Goal: Check status: Check status

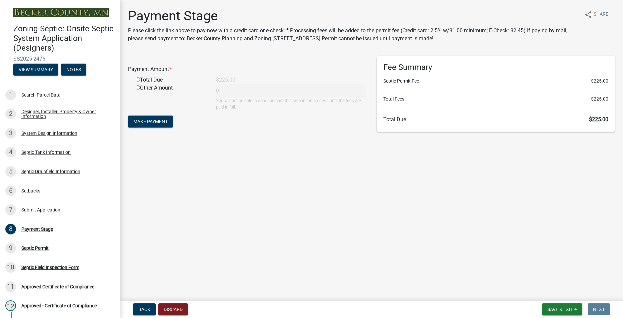
click at [138, 78] on input "radio" at bounding box center [138, 79] width 4 height 4
radio input "true"
type input "225"
click at [159, 122] on span "Make Payment" at bounding box center [150, 121] width 34 height 5
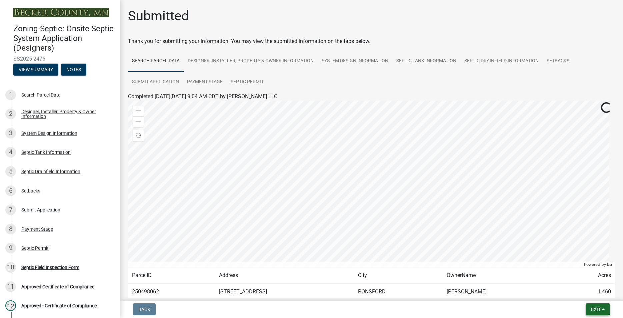
click at [589, 309] on button "Exit" at bounding box center [597, 309] width 24 height 12
click at [582, 297] on button "Save & Exit" at bounding box center [582, 292] width 53 height 16
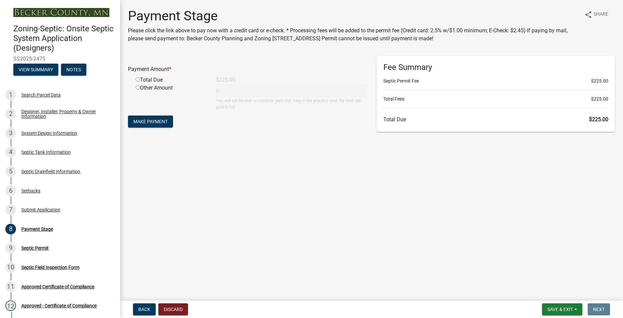
click at [138, 81] on input "radio" at bounding box center [138, 79] width 4 height 4
radio input "true"
type input "225"
click at [152, 124] on span "Make Payment" at bounding box center [150, 121] width 34 height 5
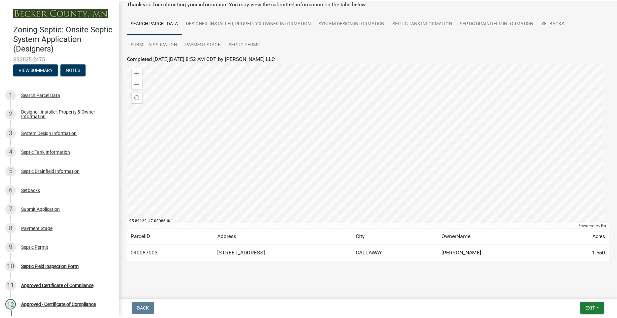
scroll to position [41, 0]
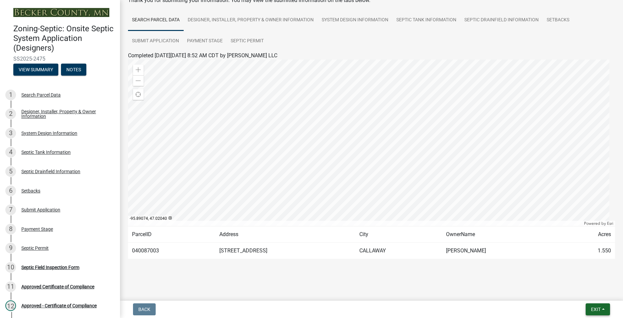
click at [601, 309] on button "Exit" at bounding box center [597, 309] width 24 height 12
click at [589, 295] on button "Save & Exit" at bounding box center [582, 292] width 53 height 16
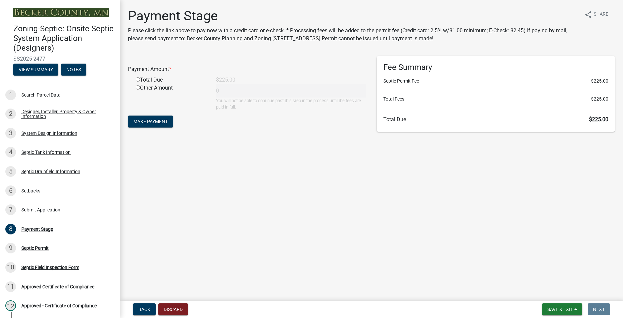
click at [136, 79] on input "radio" at bounding box center [138, 79] width 4 height 4
radio input "true"
type input "225"
click at [147, 117] on button "Make Payment" at bounding box center [150, 122] width 45 height 12
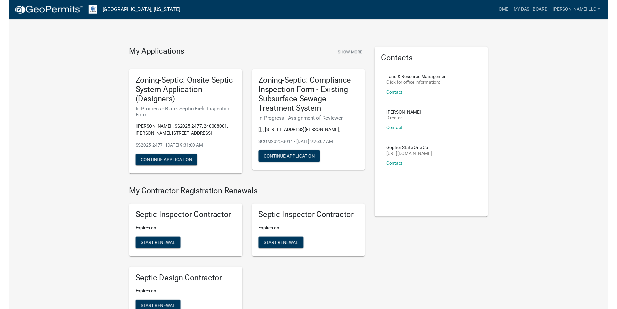
scroll to position [34, 0]
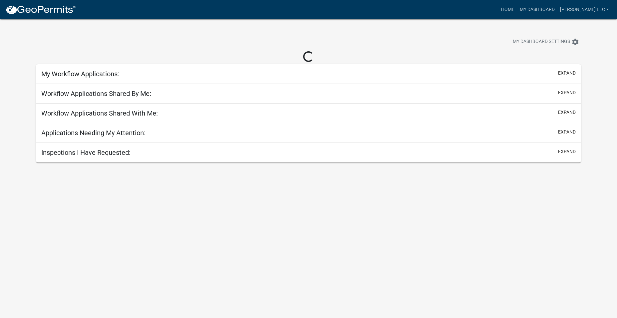
click at [565, 71] on button "expand" at bounding box center [567, 73] width 18 height 7
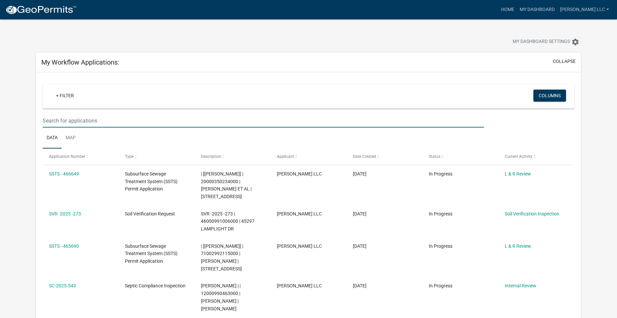
click at [100, 121] on input "text" at bounding box center [264, 121] width 442 height 14
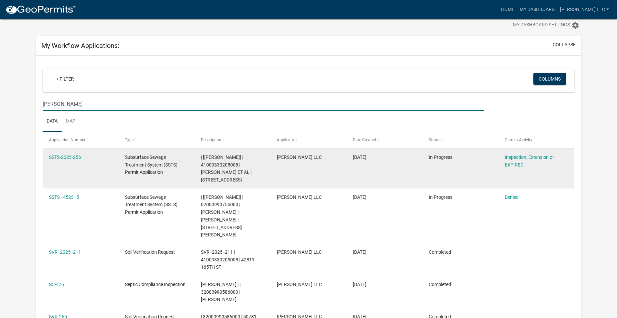
scroll to position [34, 0]
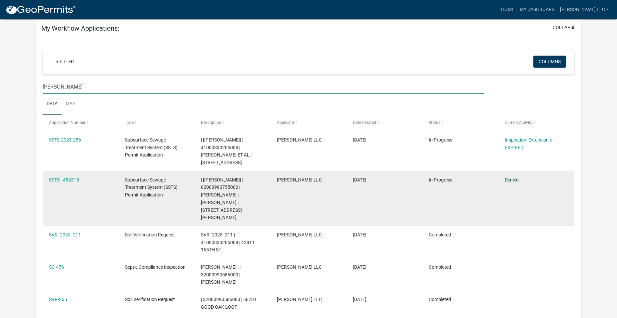
type input "olson"
click at [515, 178] on link "Denied" at bounding box center [512, 179] width 14 height 5
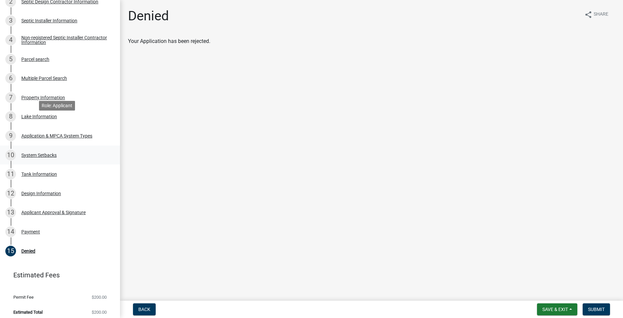
scroll to position [157, 0]
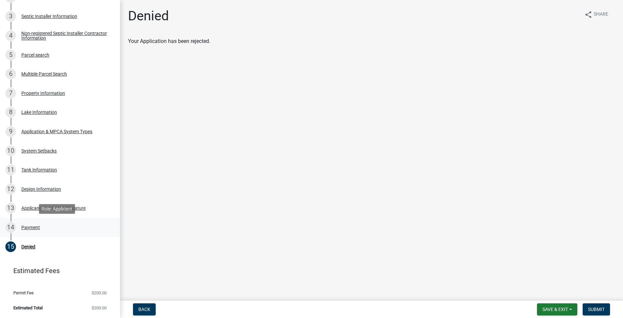
click at [35, 227] on div "Payment" at bounding box center [30, 227] width 19 height 5
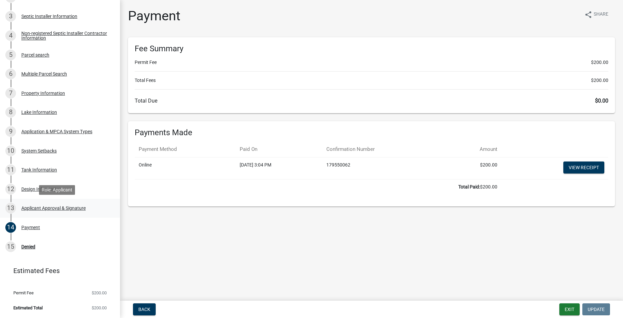
click at [38, 209] on div "Applicant Approval & Signature" at bounding box center [53, 208] width 64 height 5
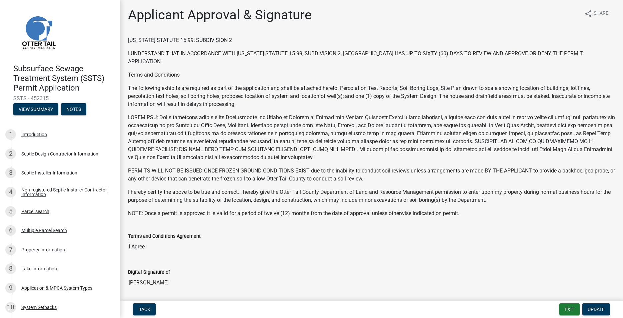
scroll to position [0, 0]
click at [34, 137] on div "Introduction" at bounding box center [34, 134] width 26 height 5
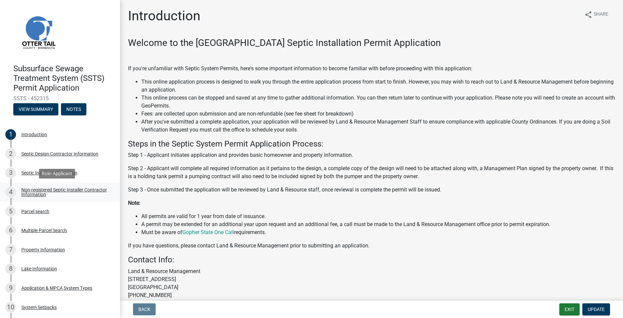
click at [37, 194] on div "Non-registered Septic Installer Contractor Information" at bounding box center [65, 192] width 88 height 9
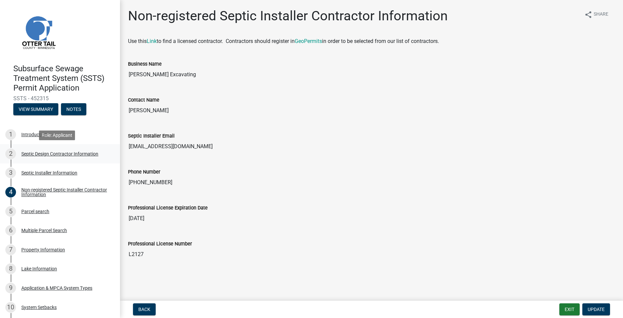
click at [36, 153] on div "Septic Design Contractor Information" at bounding box center [59, 154] width 77 height 5
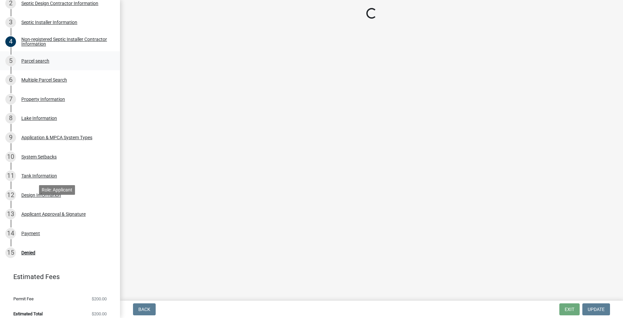
scroll to position [157, 0]
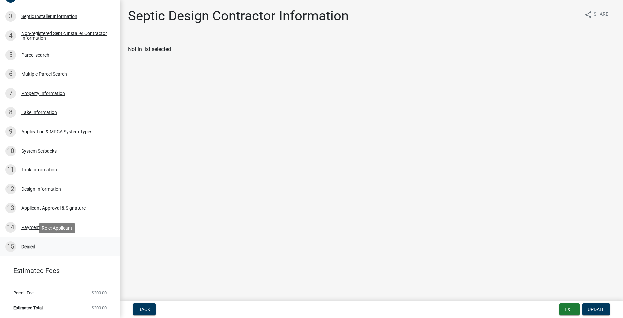
click at [32, 242] on div "15 Denied" at bounding box center [57, 246] width 104 height 11
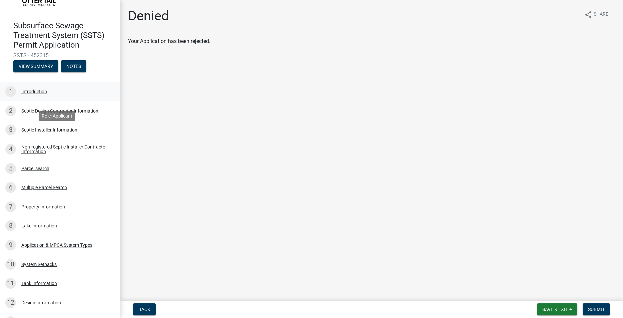
scroll to position [0, 0]
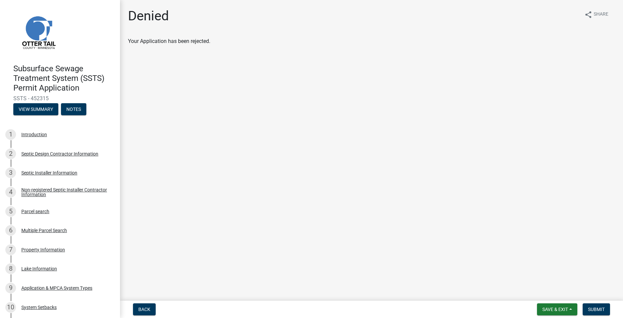
drag, startPoint x: 14, startPoint y: 97, endPoint x: 51, endPoint y: 97, distance: 37.6
click at [51, 97] on span "SSTS - 452315" at bounding box center [59, 98] width 93 height 6
copy span "SSTS - 452315"
